Goal: Find specific page/section: Find specific page/section

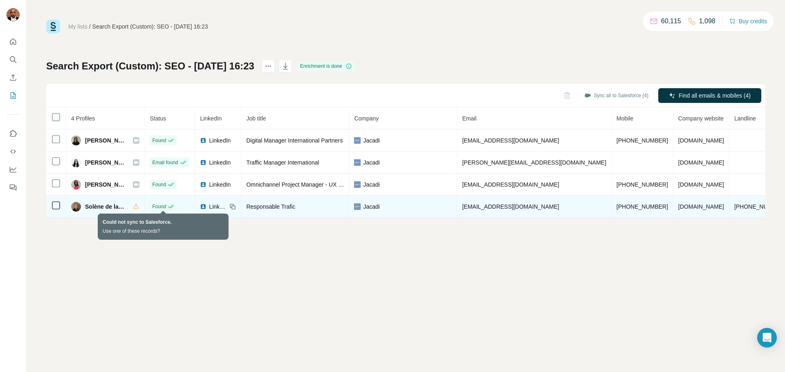
click at [139, 208] on icon at bounding box center [136, 206] width 7 height 7
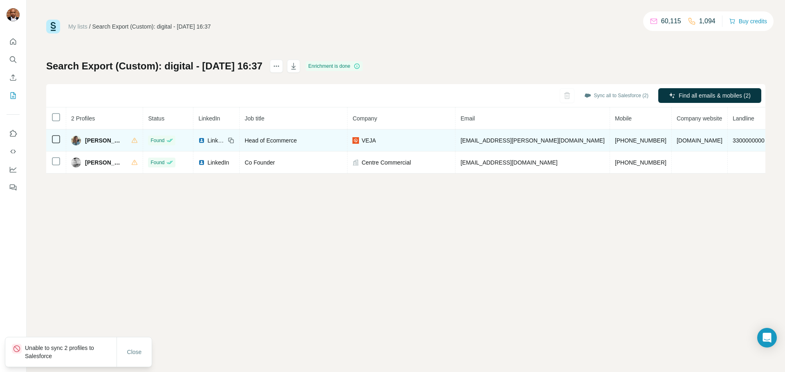
click at [376, 139] on span "VEJA" at bounding box center [368, 140] width 14 height 8
